Goal: Information Seeking & Learning: Learn about a topic

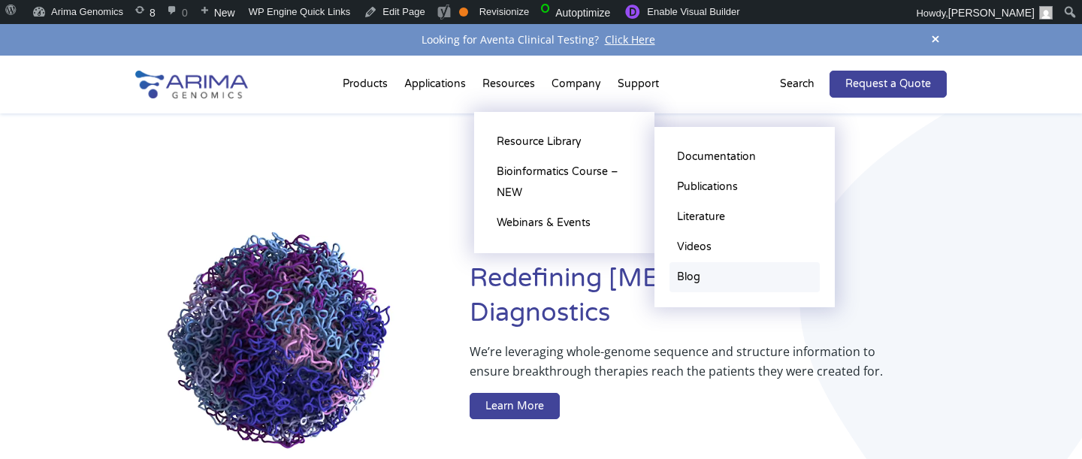
click at [699, 275] on link "Blog" at bounding box center [744, 277] width 150 height 30
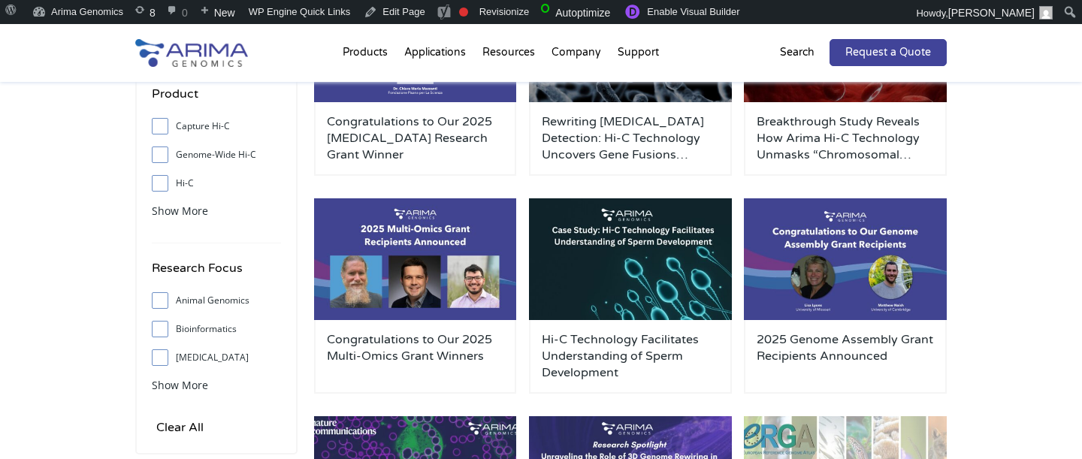
scroll to position [514, 0]
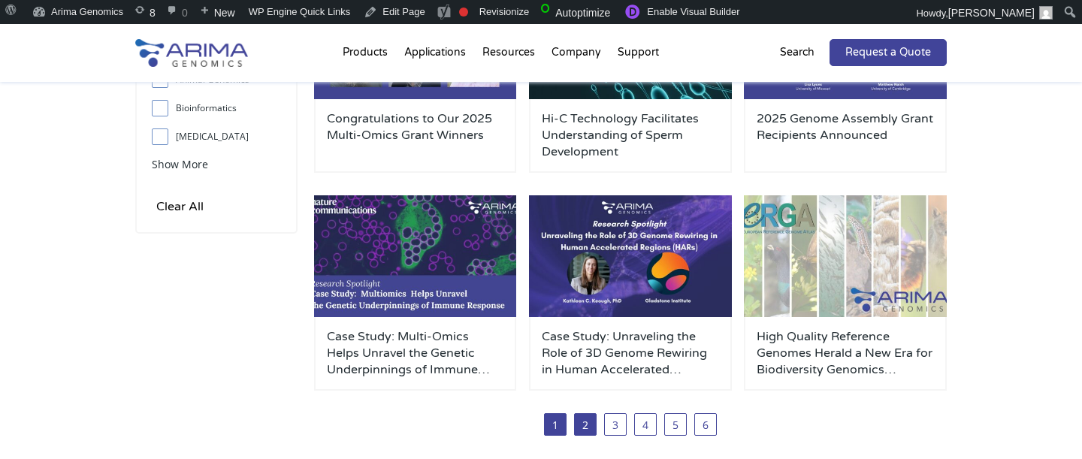
click at [581, 424] on link "2" at bounding box center [585, 424] width 23 height 23
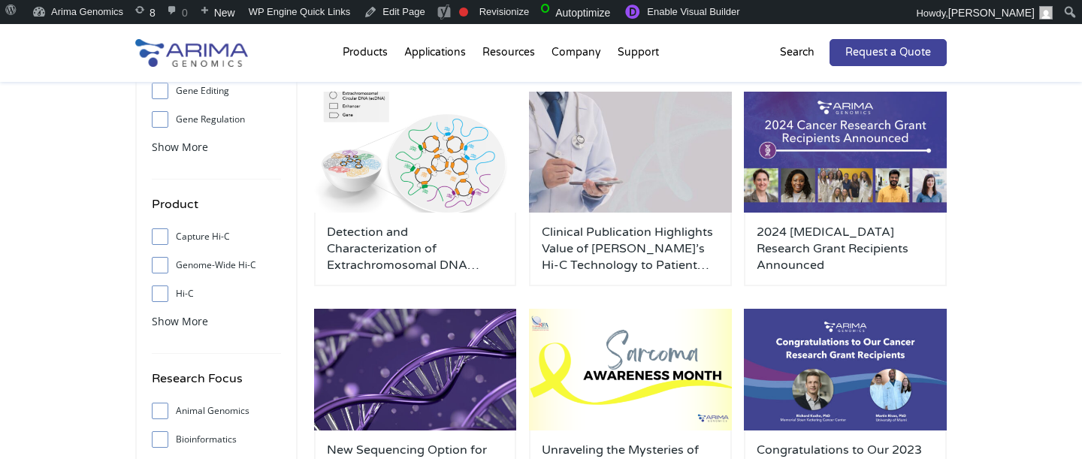
scroll to position [183, 0]
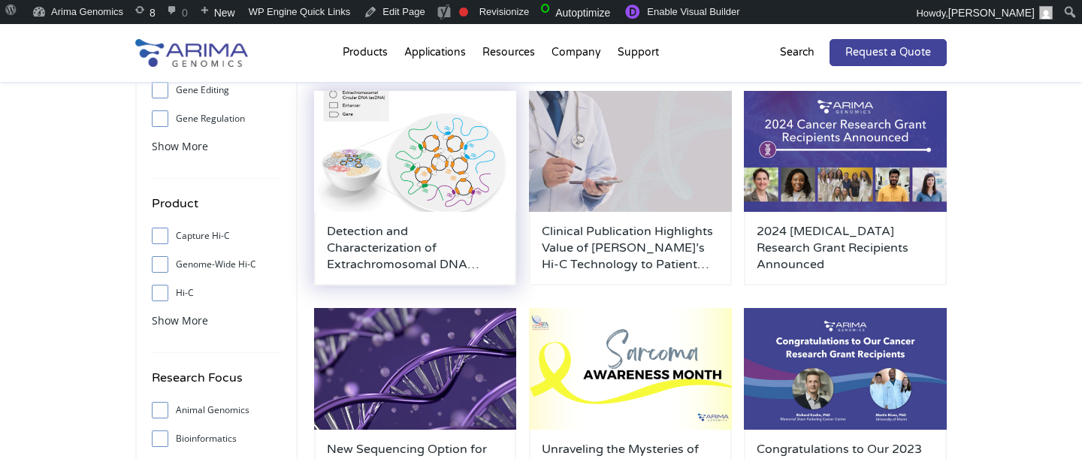
click at [433, 180] on img at bounding box center [415, 152] width 203 height 122
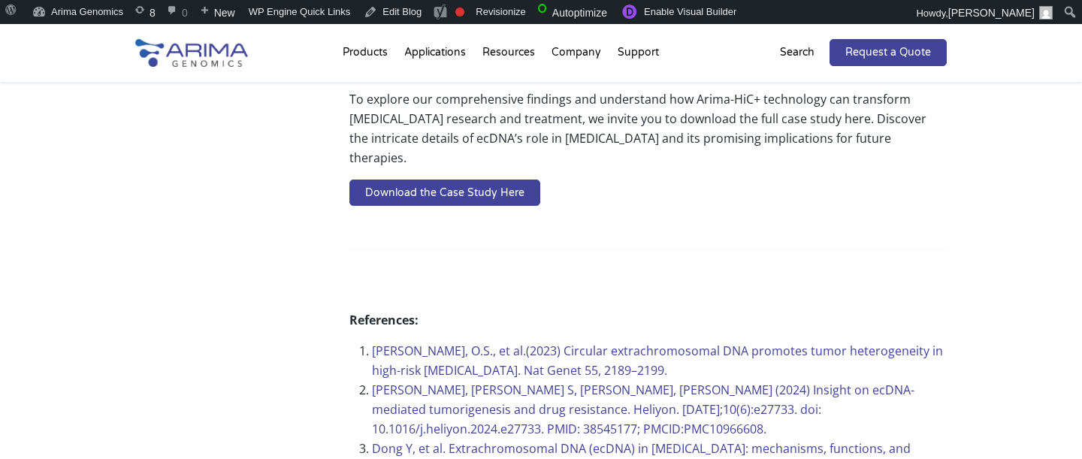
scroll to position [930, 0]
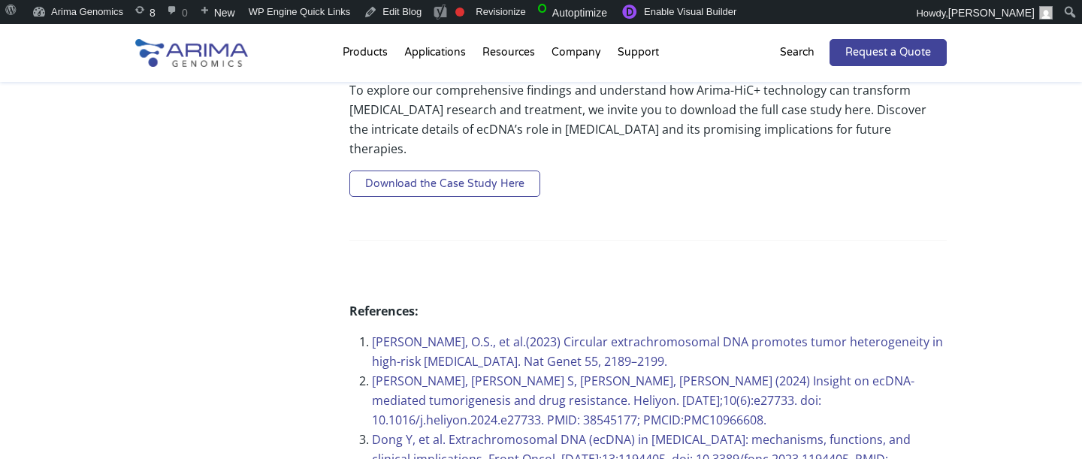
click at [436, 170] on link "Download the Case Study Here" at bounding box center [444, 183] width 191 height 27
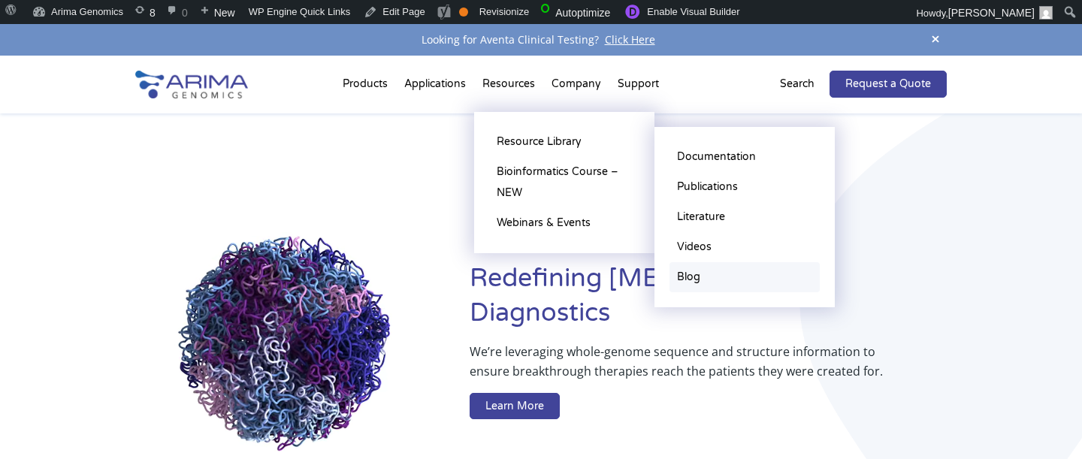
click at [699, 278] on link "Blog" at bounding box center [744, 277] width 150 height 30
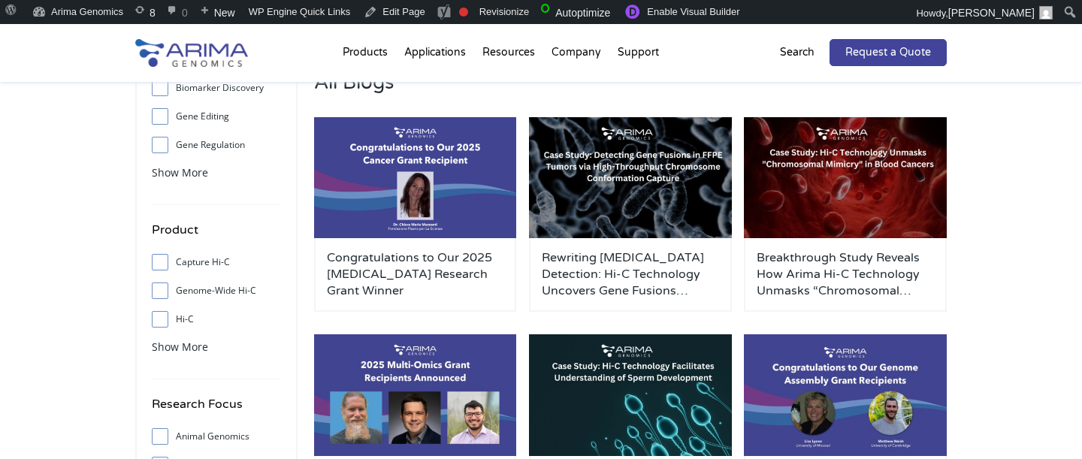
scroll to position [159, 0]
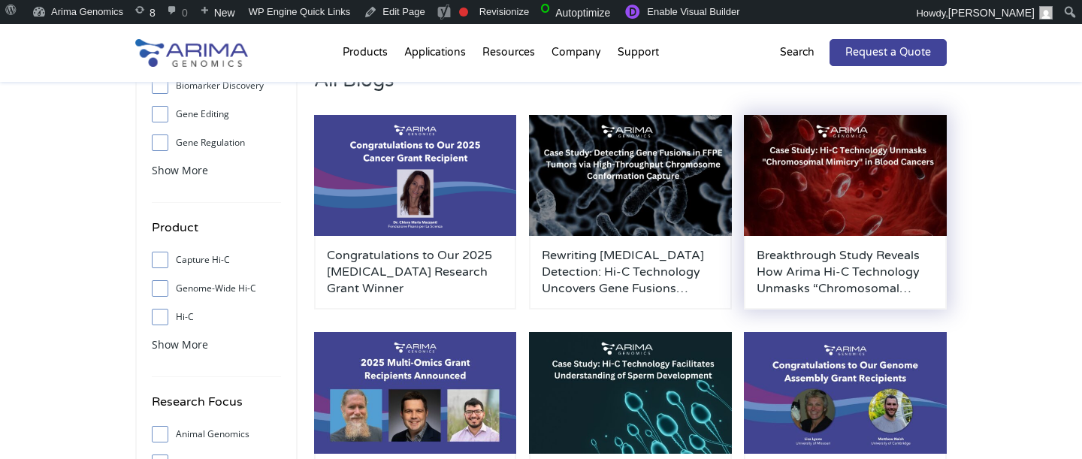
click at [869, 250] on h3 "Breakthrough Study Reveals How Arima Hi-C Technology Unmasks “Chromosomal Mimic…" at bounding box center [844, 272] width 177 height 50
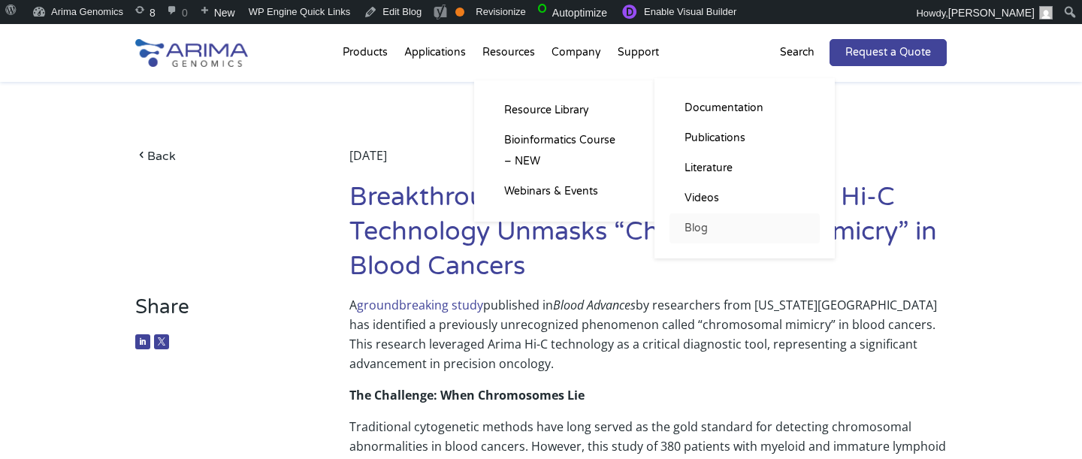
click at [704, 230] on link "Blog" at bounding box center [744, 228] width 150 height 30
